Goal: Transaction & Acquisition: Download file/media

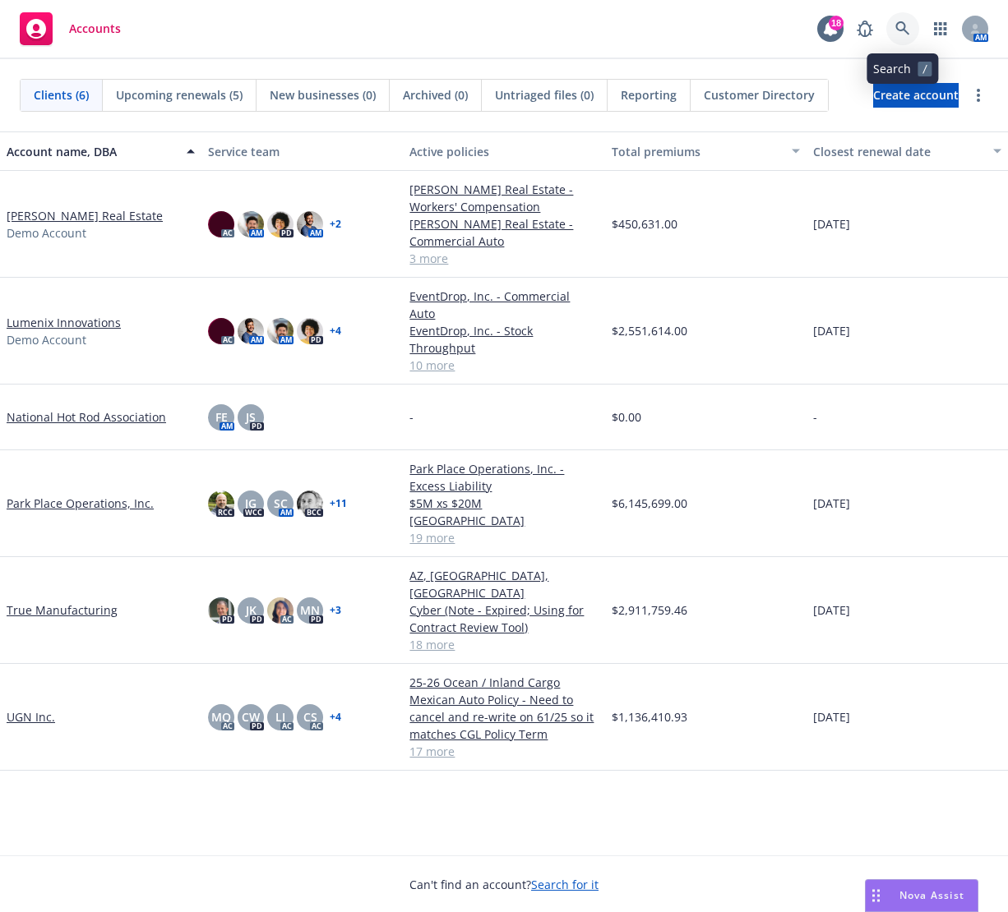
click at [903, 35] on icon at bounding box center [902, 28] width 15 height 15
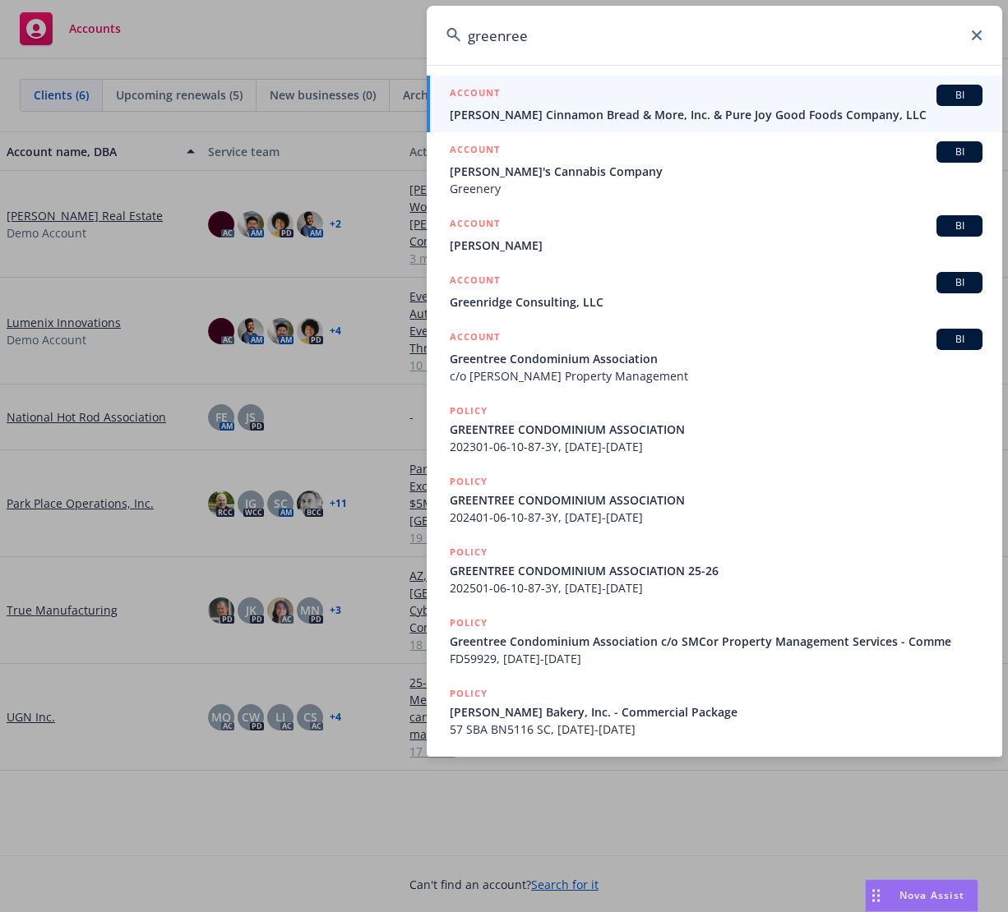
click at [503, 39] on input "greenree" at bounding box center [714, 35] width 575 height 59
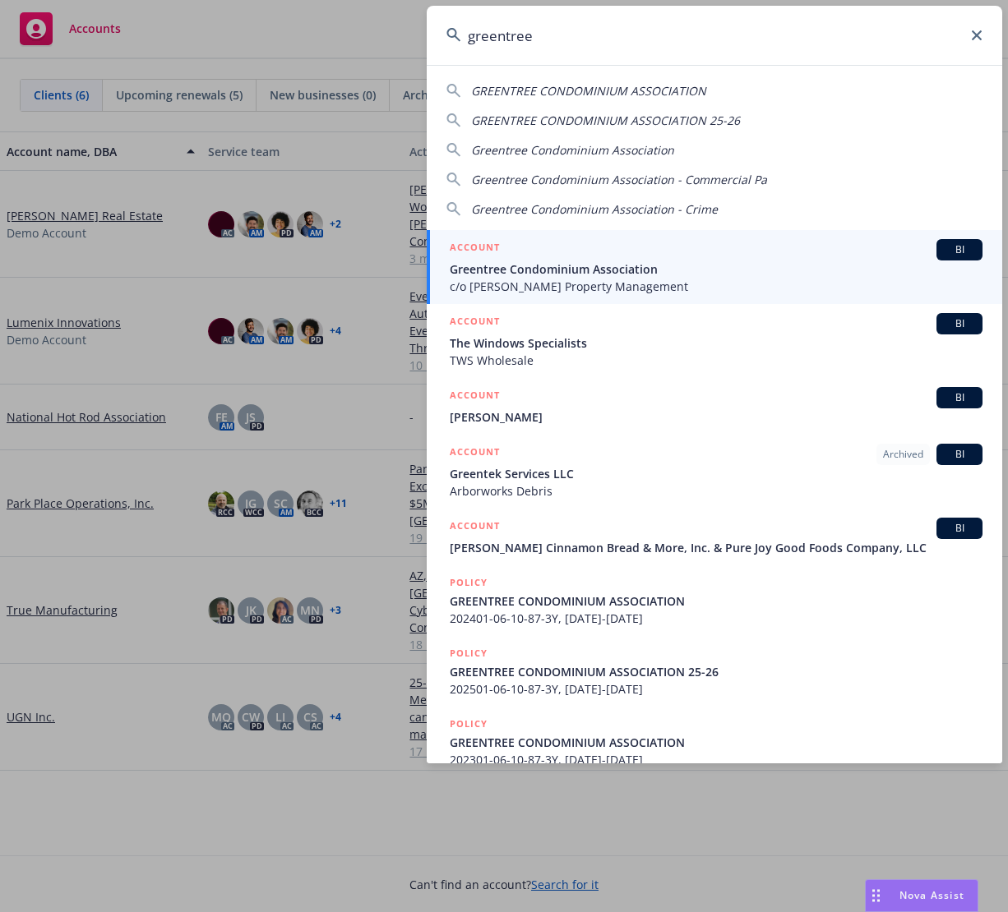
type input "greentree"
click at [545, 279] on span "c/o Wheeler Steffen Property Management" at bounding box center [716, 286] width 533 height 17
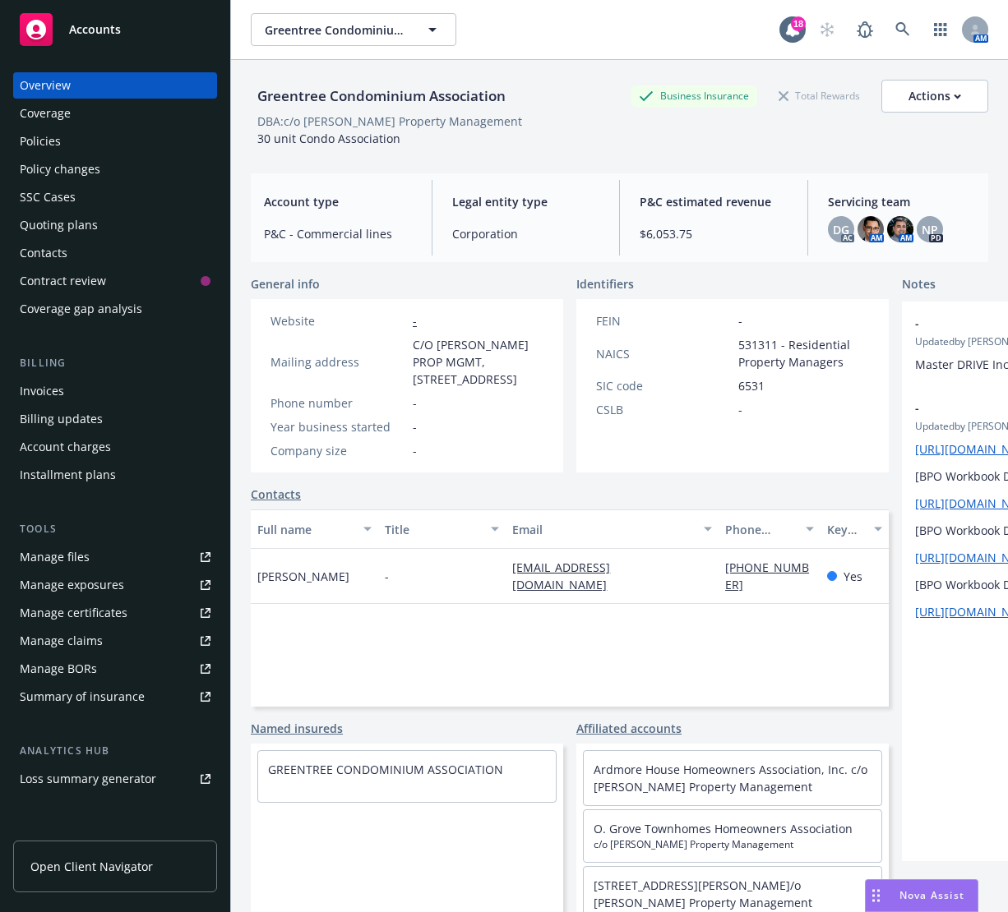
click at [32, 382] on div "Invoices" at bounding box center [42, 391] width 44 height 26
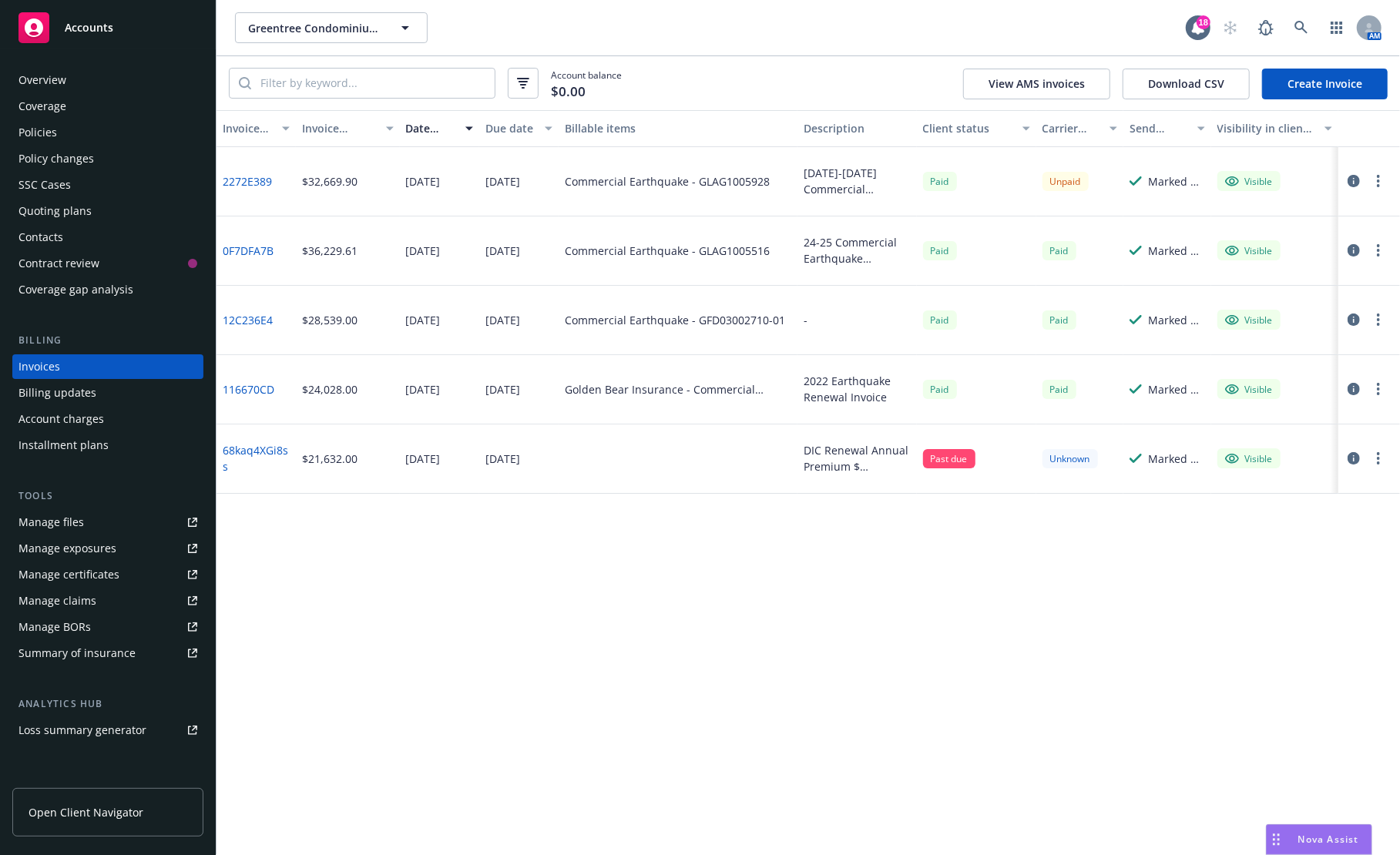
click at [252, 185] on link "2272E389" at bounding box center [247, 181] width 50 height 16
click at [266, 451] on link "68kaq4XGi8ss" at bounding box center [257, 458] width 67 height 33
click at [231, 180] on link "2272E389" at bounding box center [247, 181] width 50 height 16
click at [944, 183] on div "Paid" at bounding box center [976, 182] width 119 height 69
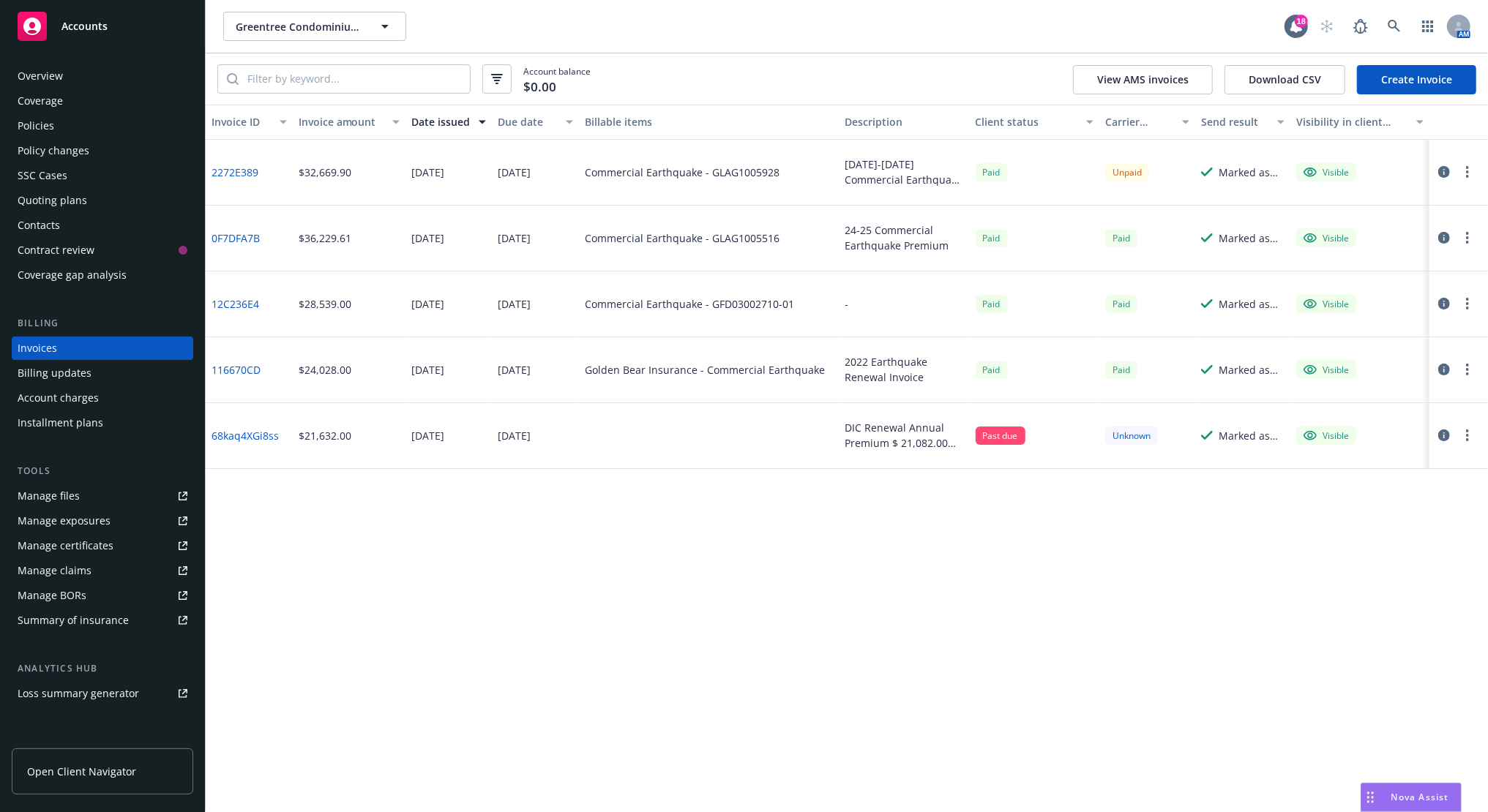
click at [252, 438] on link "68kaq4XGi8ss" at bounding box center [246, 435] width 68 height 15
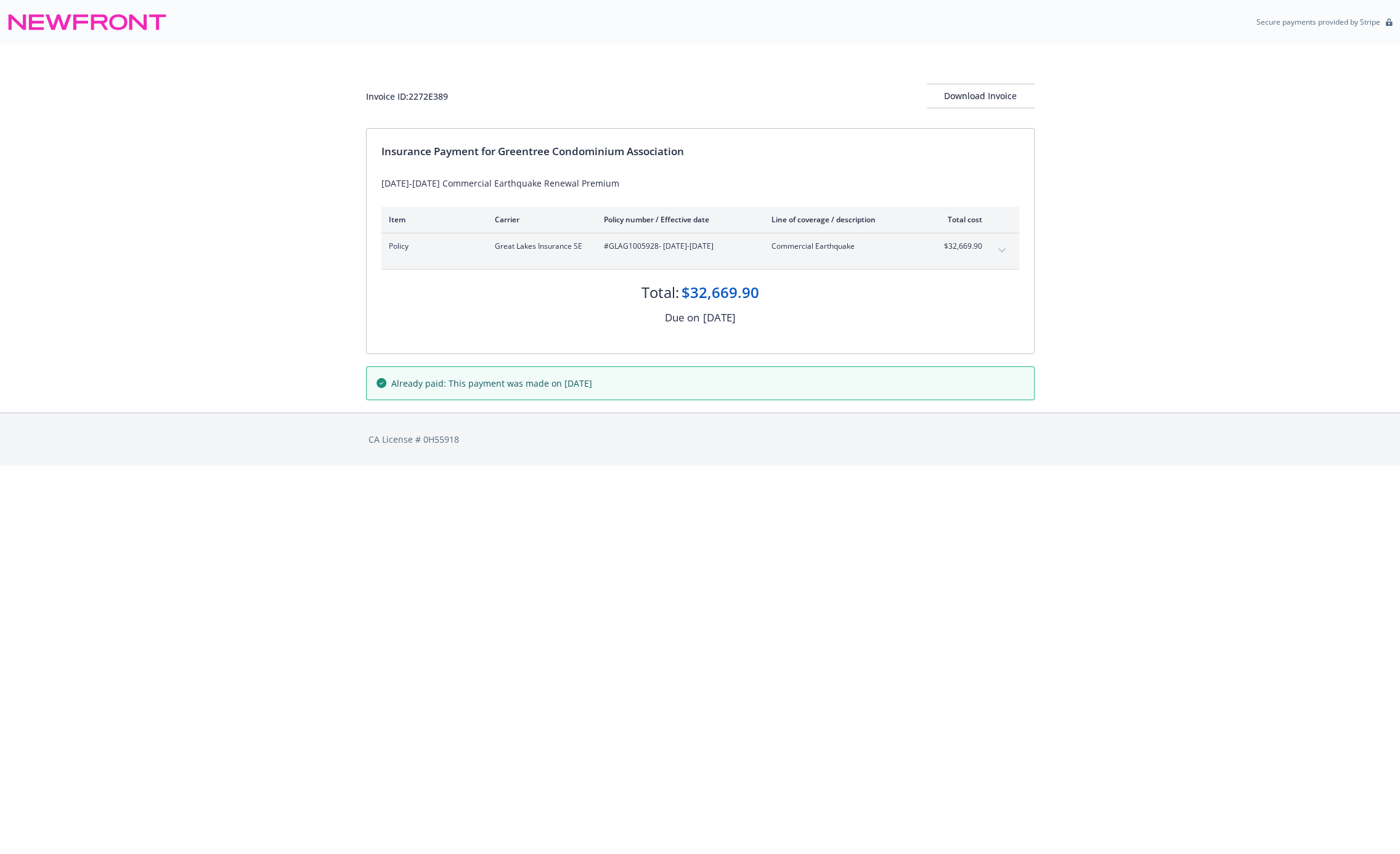
click at [252, 185] on div "Invoice ID: 2272E389 Download Invoice Insurance Payment for Greentree Condomini…" at bounding box center [700, 228] width 1400 height 369
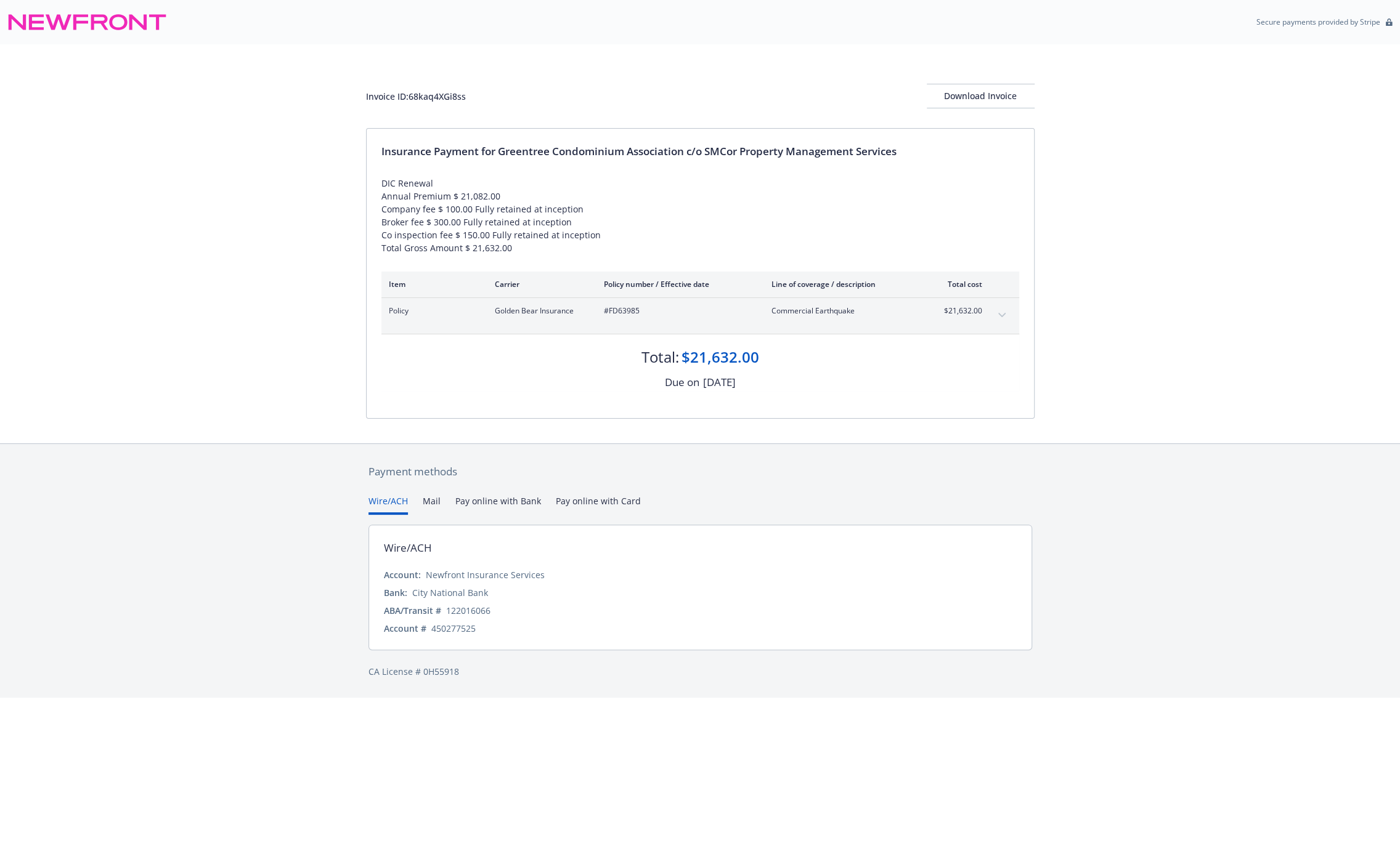
click at [266, 450] on div "Payment methods Wire/ACH Mail Pay online with Bank Pay online with Card Wire/AC…" at bounding box center [700, 571] width 1400 height 255
click at [223, 255] on div "Invoice ID: 68kaq4XGi8ss Download Invoice Insurance Payment for Greentree Condo…" at bounding box center [700, 243] width 1400 height 399
click at [956, 100] on div "Download Invoice" at bounding box center [980, 96] width 108 height 23
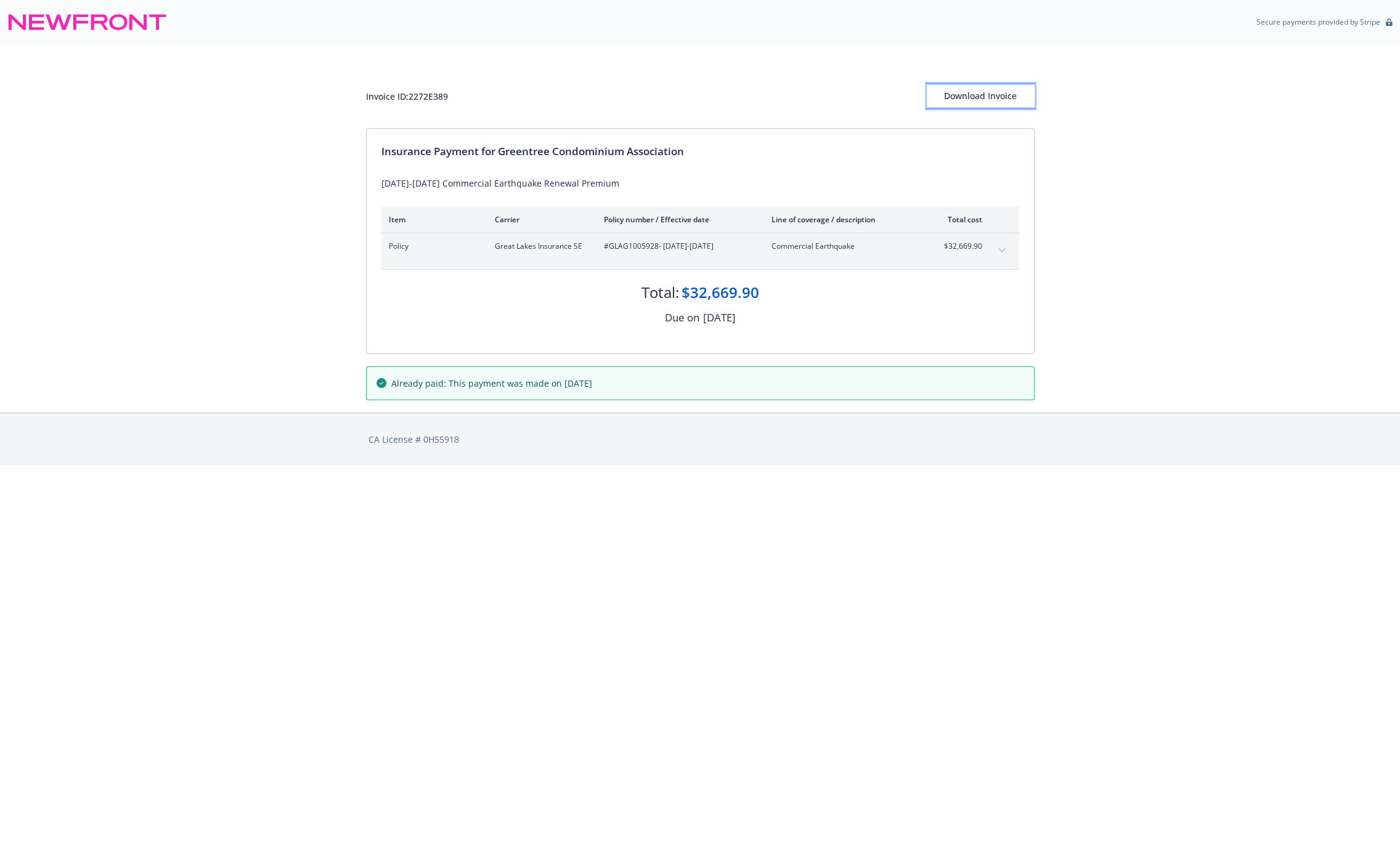
click at [968, 93] on div "Download Invoice" at bounding box center [980, 96] width 108 height 23
